Goal: Task Accomplishment & Management: Use online tool/utility

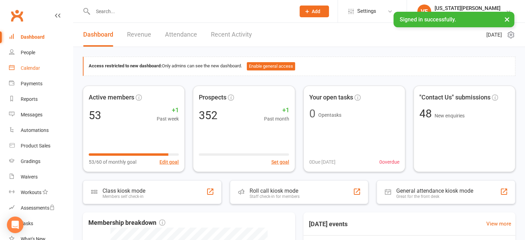
click at [35, 62] on link "Calendar" at bounding box center [41, 68] width 64 height 16
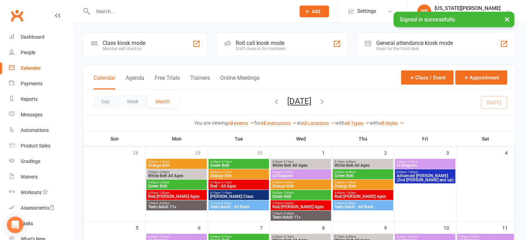
click at [253, 44] on div "Roll call kiosk mode" at bounding box center [261, 43] width 50 height 7
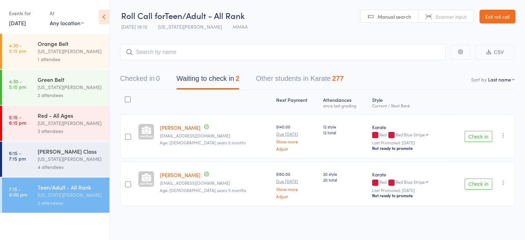
click at [484, 139] on button "Check in" at bounding box center [479, 136] width 28 height 11
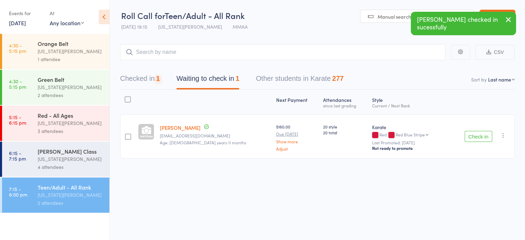
click at [484, 139] on button "Check in" at bounding box center [479, 136] width 28 height 11
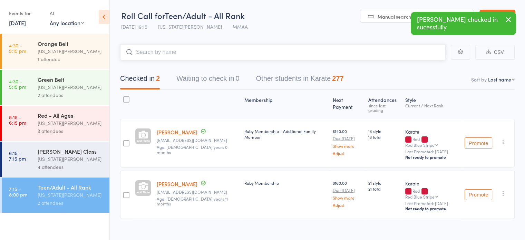
click at [207, 51] on input "search" at bounding box center [282, 52] width 325 height 16
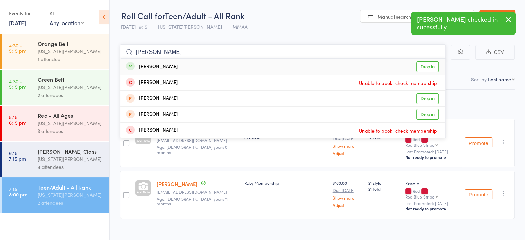
type input "[PERSON_NAME]"
click at [432, 64] on link "Drop in" at bounding box center [427, 66] width 22 height 11
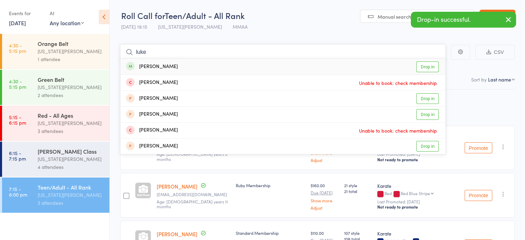
type input "luke"
click at [423, 66] on link "Drop in" at bounding box center [427, 66] width 22 height 11
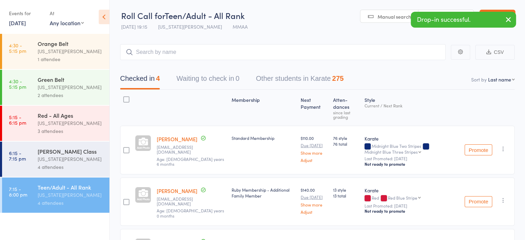
click at [28, 154] on link "6:15 - 7:15 pm [PERSON_NAME] Class [US_STATE][PERSON_NAME] 4 attendees" at bounding box center [55, 158] width 107 height 35
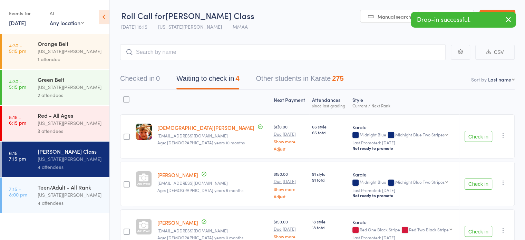
click at [477, 137] on button "Check in" at bounding box center [479, 136] width 28 height 11
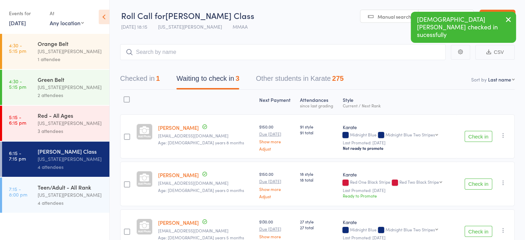
click at [476, 183] on button "Check in" at bounding box center [479, 183] width 28 height 11
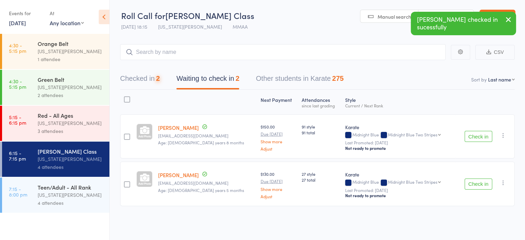
click at [476, 185] on button "Check in" at bounding box center [479, 183] width 28 height 11
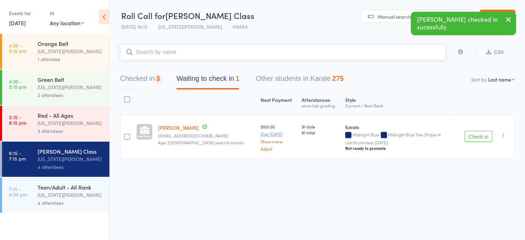
click at [195, 53] on input "search" at bounding box center [282, 52] width 325 height 16
type input "syd"
click at [176, 66] on div "[PERSON_NAME] Drop in" at bounding box center [282, 67] width 325 height 16
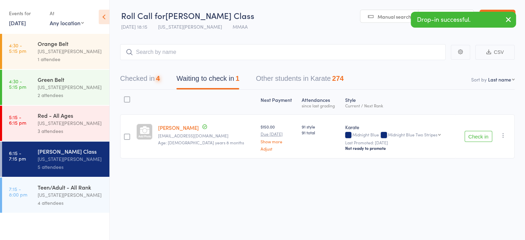
click at [73, 127] on div "3 attendees" at bounding box center [71, 131] width 66 height 8
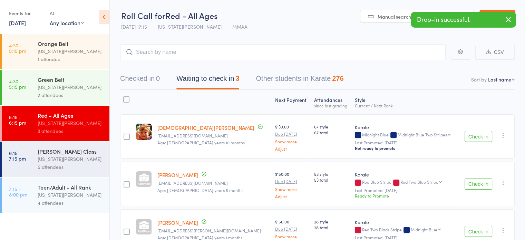
click at [480, 139] on button "Check in" at bounding box center [479, 136] width 28 height 11
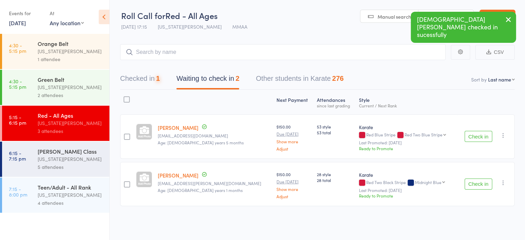
click at [480, 139] on button "Check in" at bounding box center [479, 136] width 28 height 11
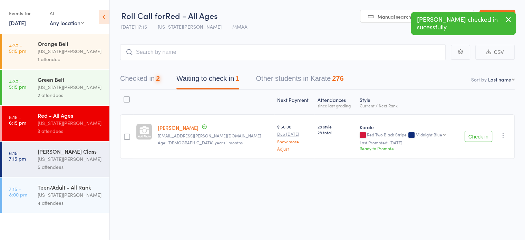
click at [480, 139] on button "Check in" at bounding box center [479, 136] width 28 height 11
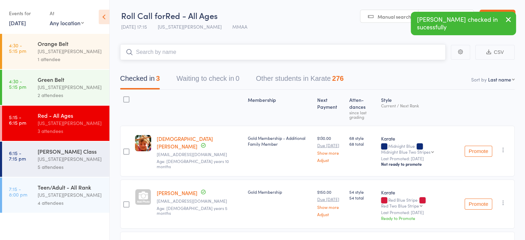
click at [170, 52] on input "search" at bounding box center [282, 52] width 325 height 16
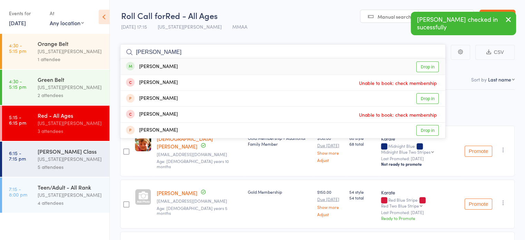
type input "[PERSON_NAME]"
click at [433, 64] on link "Drop in" at bounding box center [427, 66] width 22 height 11
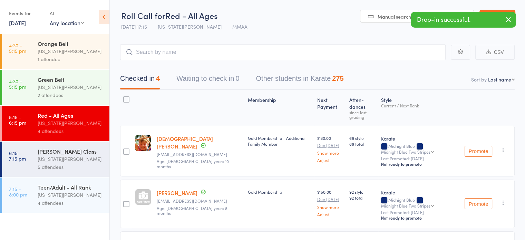
click at [55, 89] on div "[US_STATE][PERSON_NAME]" at bounding box center [71, 87] width 66 height 8
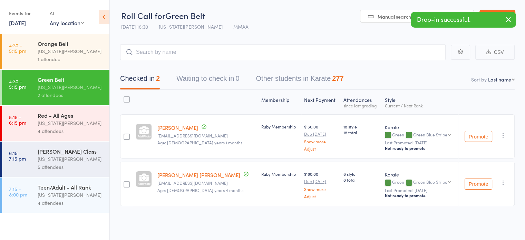
click at [70, 62] on div "1 attendee" at bounding box center [71, 59] width 66 height 8
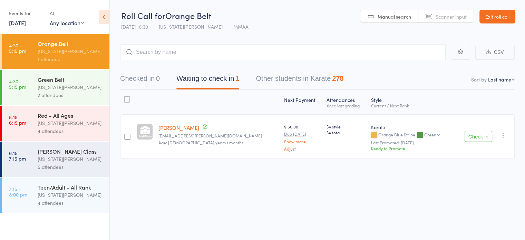
click at [506, 137] on icon "button" at bounding box center [503, 135] width 7 height 7
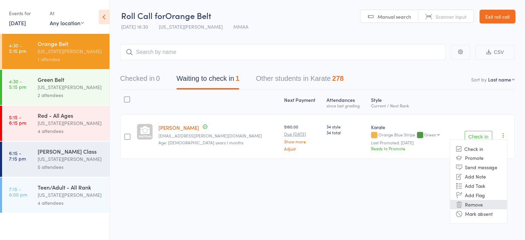
click at [478, 204] on li "Remove" at bounding box center [478, 204] width 57 height 9
